Goal: Information Seeking & Learning: Stay updated

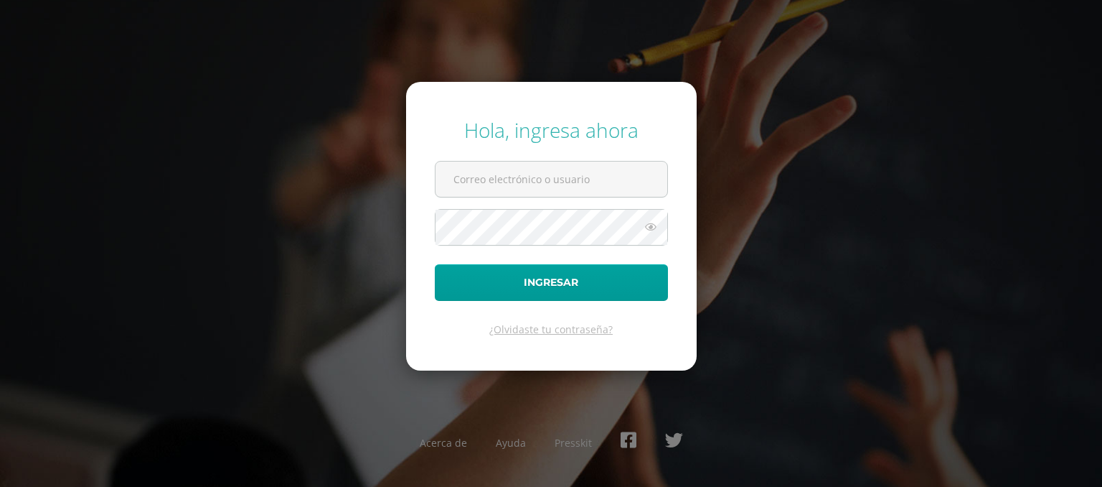
type input "[EMAIL_ADDRESS][DOMAIN_NAME]"
click at [435, 264] on button "Ingresar" at bounding box center [551, 282] width 233 height 37
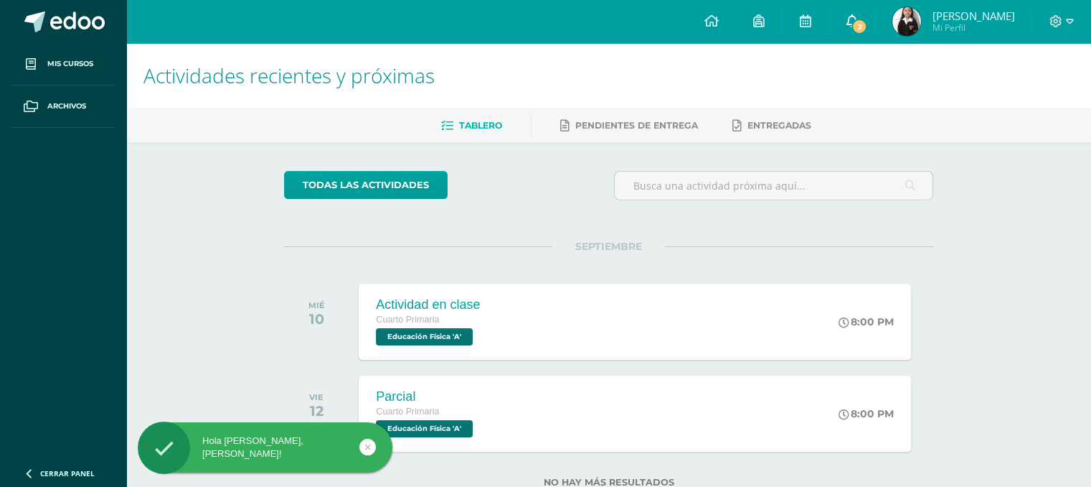
click at [854, 24] on span "2" at bounding box center [860, 27] width 16 height 16
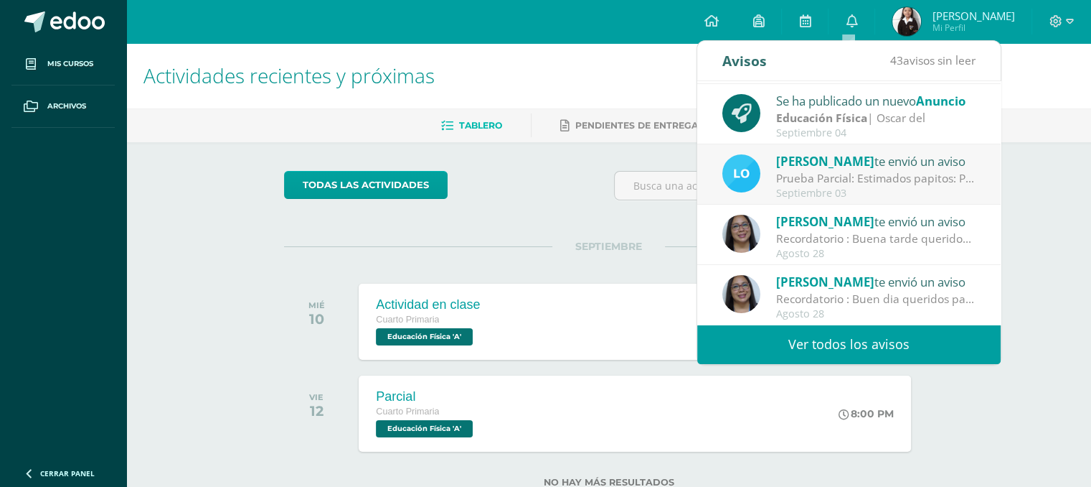
scroll to position [46, 0]
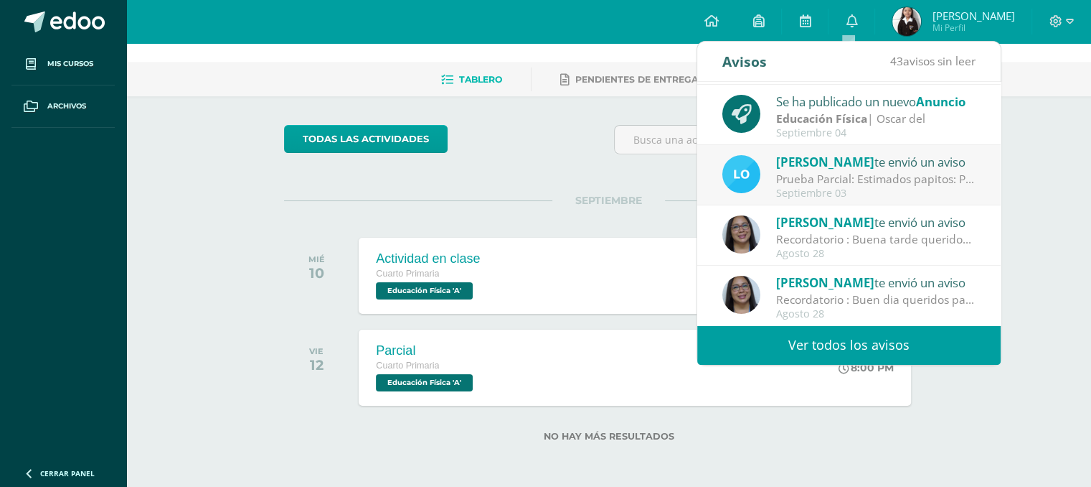
click at [814, 330] on link "Ver todos los avisos" at bounding box center [849, 344] width 304 height 39
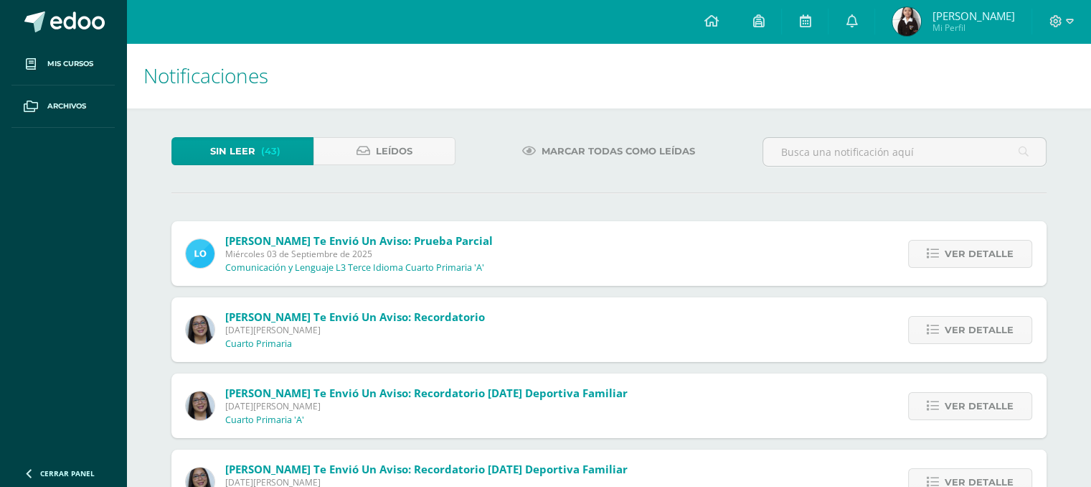
click at [828, 171] on div at bounding box center [905, 158] width 296 height 42
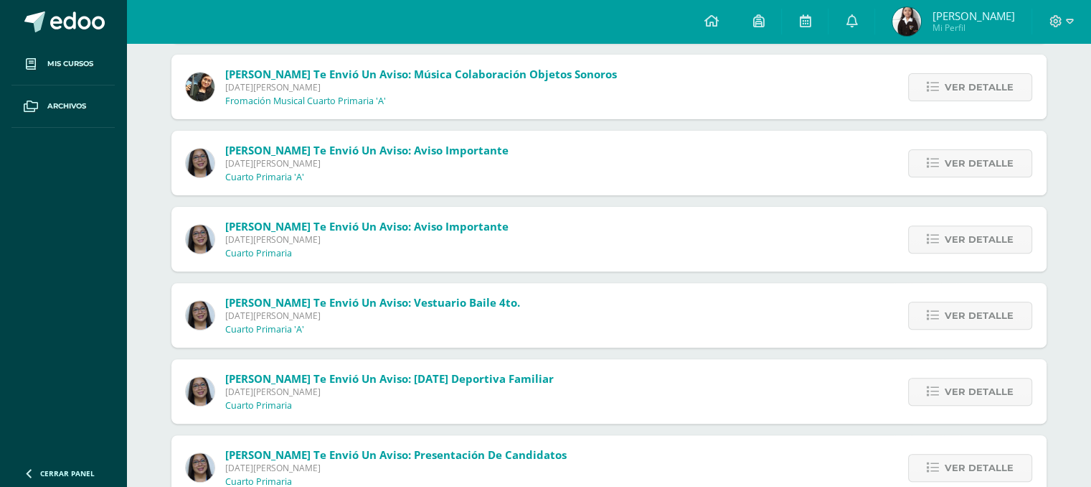
scroll to position [474, 0]
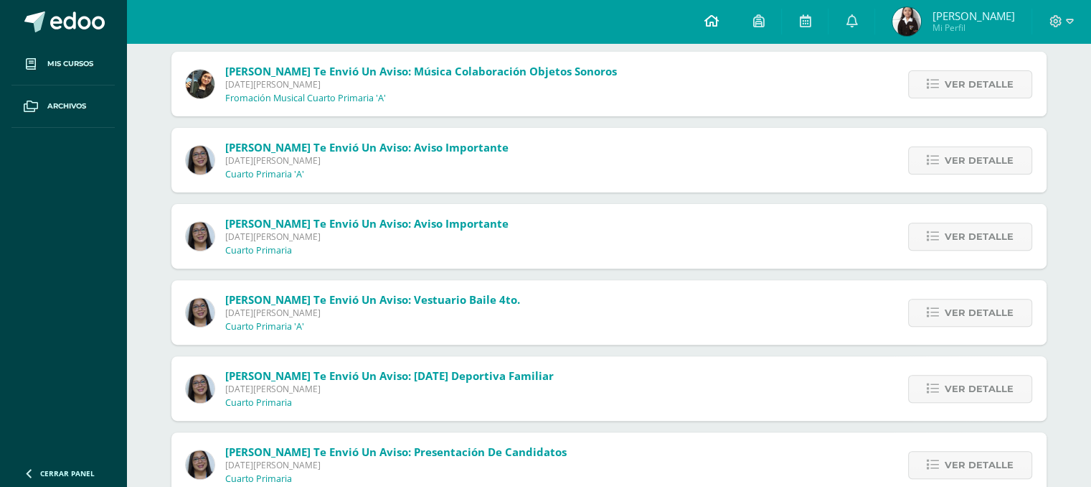
click at [697, 19] on link at bounding box center [711, 21] width 49 height 43
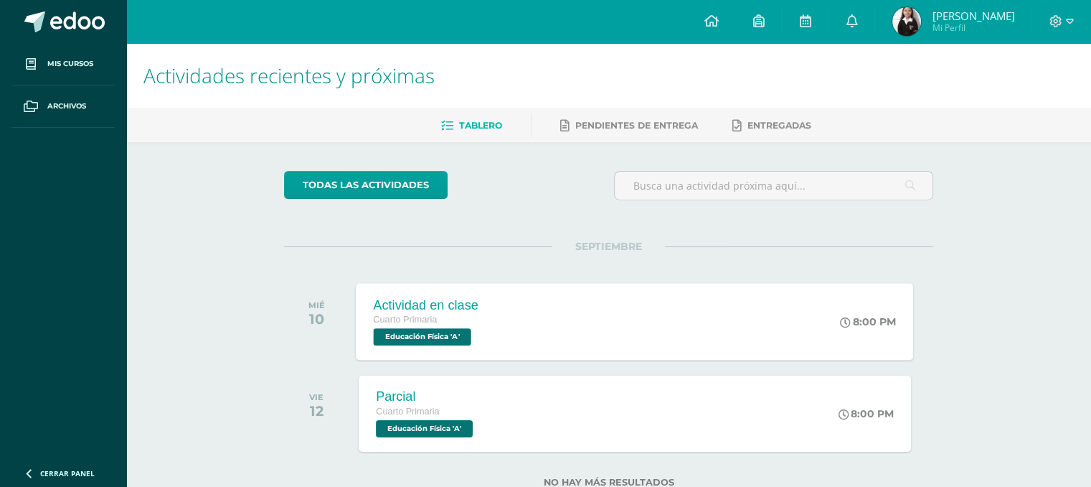
click at [583, 308] on div "Actividad en clase Cuarto Primaria Educación Física 'A' 8:00 PM Actividad en cl…" at bounding box center [636, 321] width 558 height 77
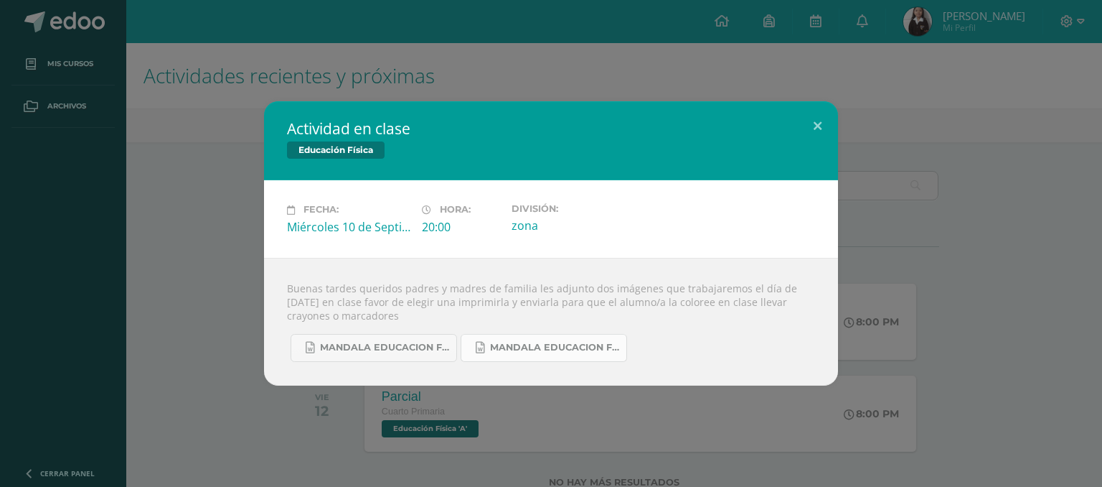
click at [494, 346] on span "Mandala educacion fisica 1.docx" at bounding box center [554, 347] width 129 height 11
click at [609, 227] on div "zona" at bounding box center [573, 225] width 123 height 16
drag, startPoint x: 382, startPoint y: 351, endPoint x: 320, endPoint y: 310, distance: 74.6
click at [320, 310] on div "Buenas tardes queridos padres y madres de familia les adjunto dos imágenes que …" at bounding box center [551, 322] width 574 height 128
click at [804, 128] on button at bounding box center [817, 125] width 41 height 49
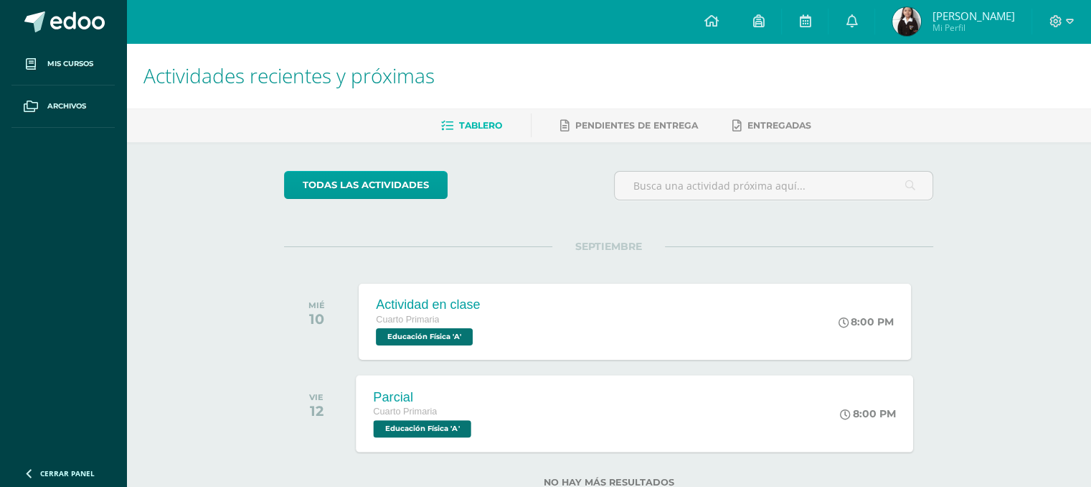
click at [563, 401] on div "Parcial Cuarto Primaria Educación Física 'A' 8:00 PM Parcial Educación Física C…" at bounding box center [636, 413] width 558 height 77
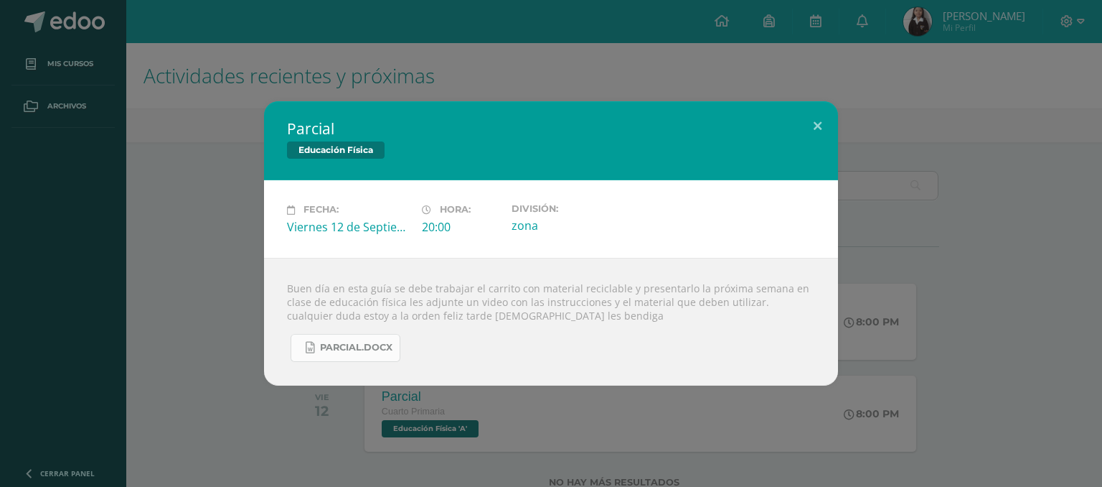
click at [375, 347] on span "Parcial.docx" at bounding box center [356, 347] width 72 height 11
